Goal: Navigation & Orientation: Find specific page/section

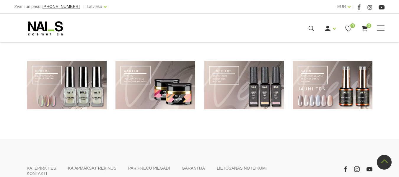
scroll to position [444, 0]
click at [0, 0] on link "Gēllakas" at bounding box center [0, 0] width 0 height 0
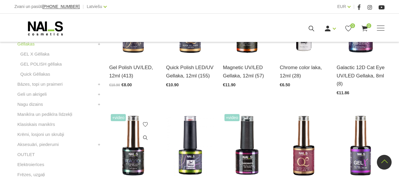
scroll to position [193, 0]
click at [44, 94] on link "Geli un akrigeli" at bounding box center [31, 93] width 29 height 7
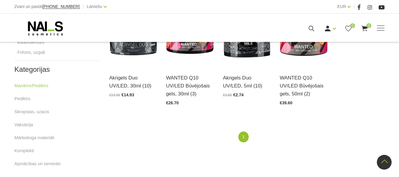
scroll to position [305, 0]
